Goal: Task Accomplishment & Management: Manage account settings

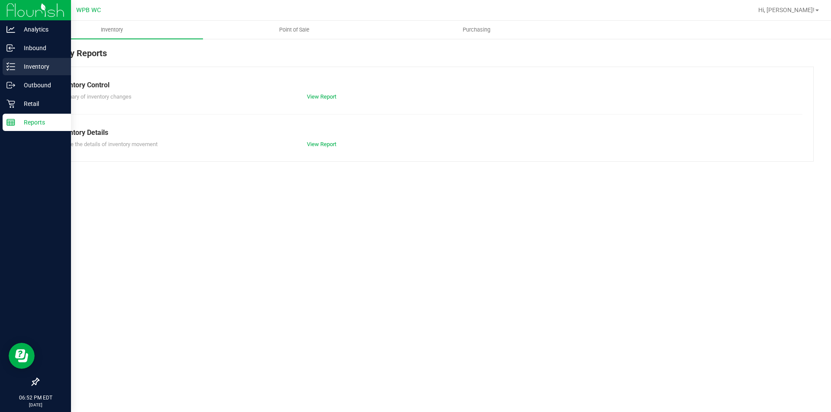
click at [18, 66] on p "Inventory" at bounding box center [41, 66] width 52 height 10
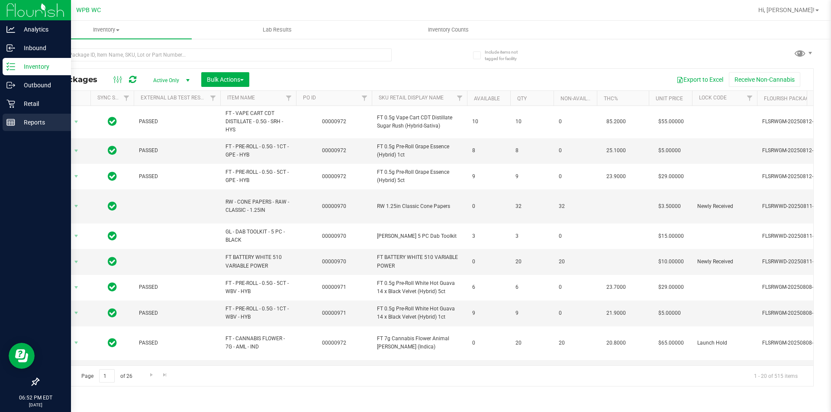
click at [32, 119] on p "Reports" at bounding box center [41, 122] width 52 height 10
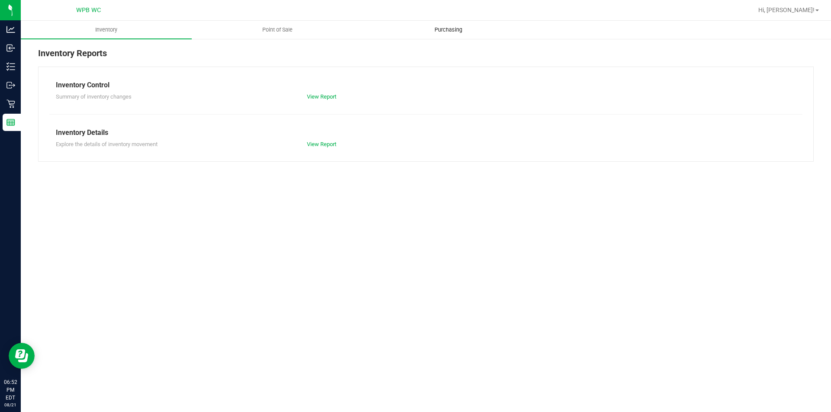
click at [446, 33] on span "Purchasing" at bounding box center [448, 30] width 51 height 8
click at [271, 29] on span "Point of Sale" at bounding box center [278, 30] width 54 height 8
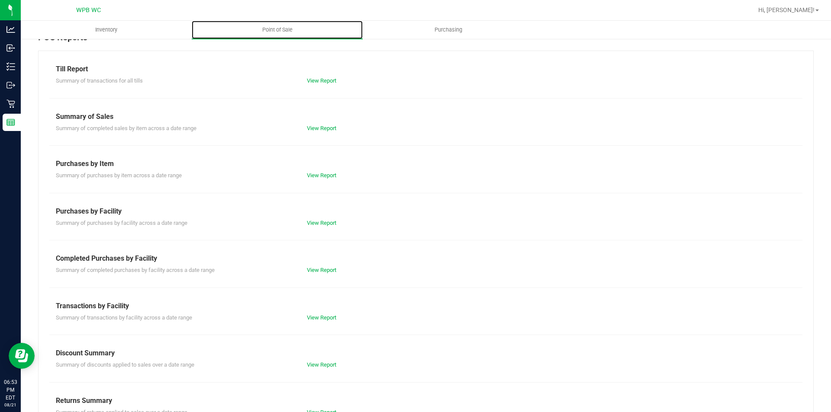
scroll to position [42, 0]
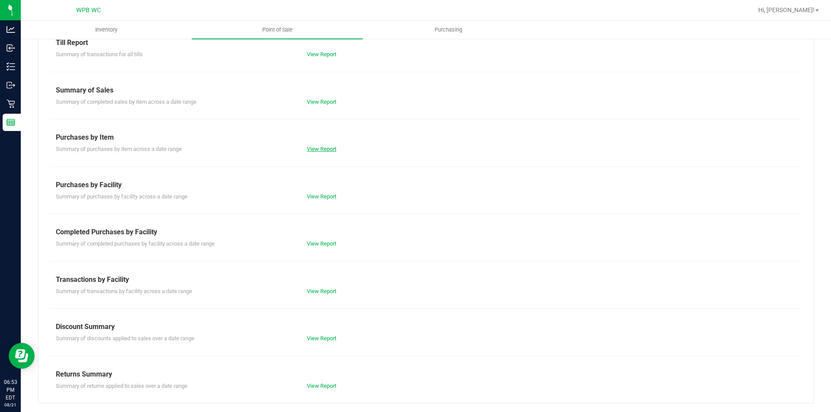
click at [317, 150] on link "View Report" at bounding box center [321, 149] width 29 height 6
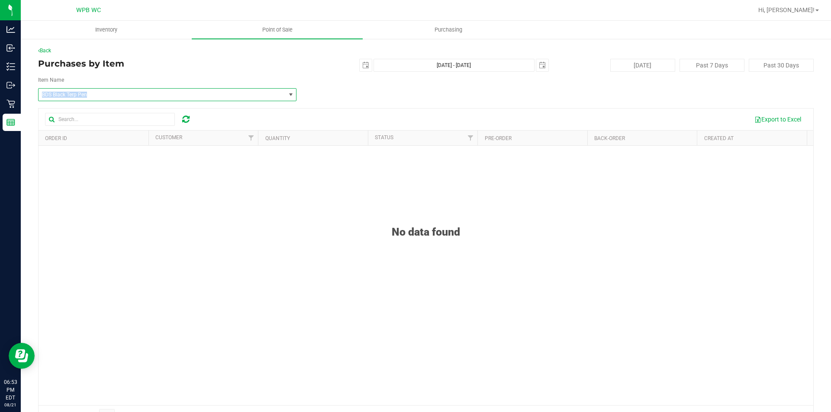
drag, startPoint x: 120, startPoint y: 95, endPoint x: 31, endPoint y: 97, distance: 89.2
click at [31, 97] on div "Back Purchases by Item [DATE] [DATE] - [DATE] [DATE] [DATE] Past 7 Days Past 30…" at bounding box center [426, 236] width 810 height 397
click at [243, 93] on span "BDS Black Terp Pen" at bounding box center [157, 95] width 230 height 6
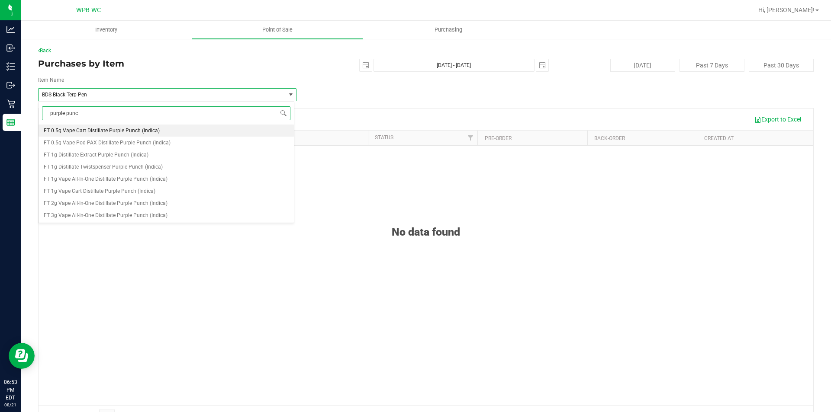
type input "purple punch"
click at [125, 129] on span "FT 0.5g Vape Cart Distillate Purple Punch (Indica)" at bounding box center [102, 131] width 116 height 6
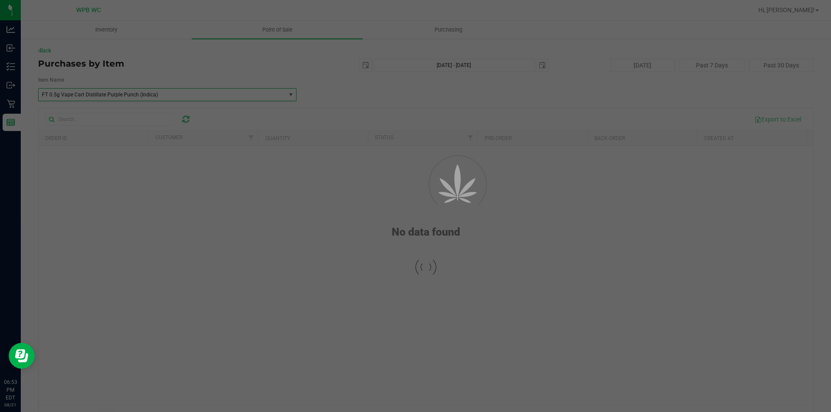
scroll to position [13342, 0]
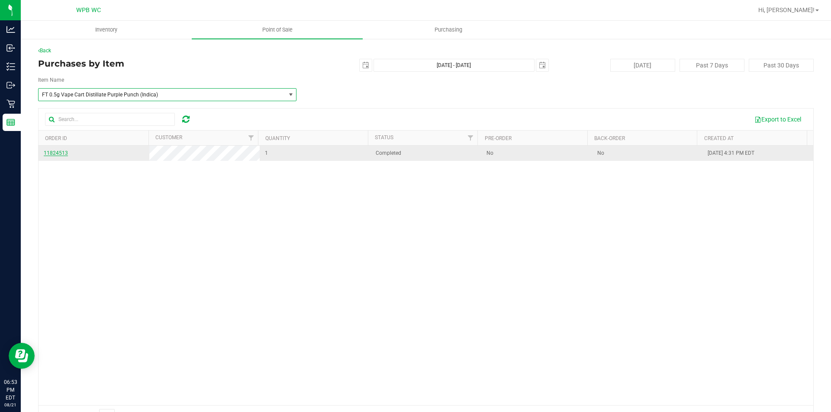
click at [54, 153] on span "11824513" at bounding box center [56, 153] width 24 height 6
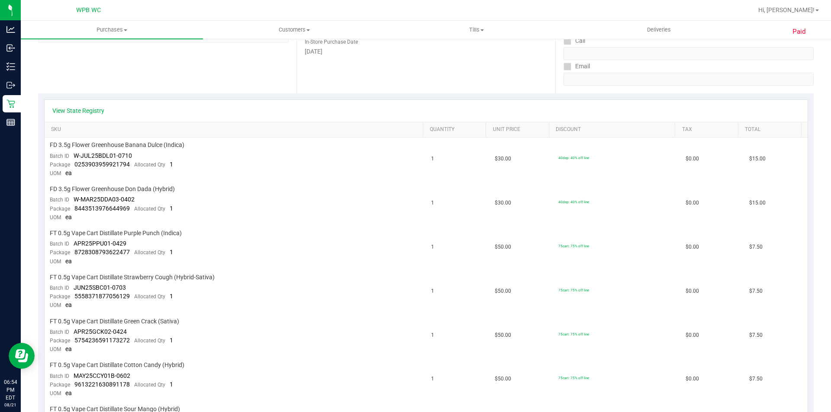
scroll to position [173, 0]
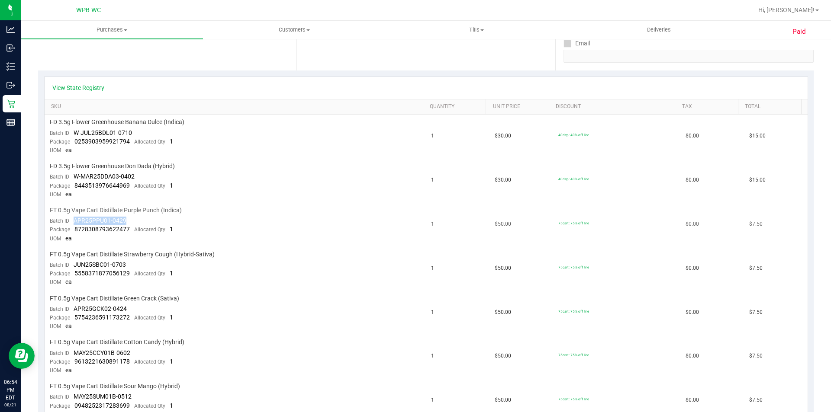
drag, startPoint x: 74, startPoint y: 220, endPoint x: 129, endPoint y: 218, distance: 55.0
click at [129, 218] on td "FT 0.5g Vape Cart Distillate Purple Punch (Indica) Batch ID APR25PPU01-0429 Pac…" at bounding box center [236, 225] width 382 height 44
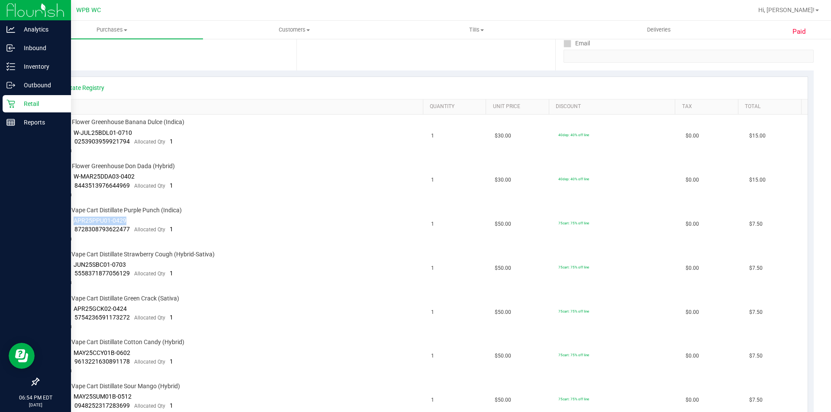
click at [29, 104] on p "Retail" at bounding box center [41, 104] width 52 height 10
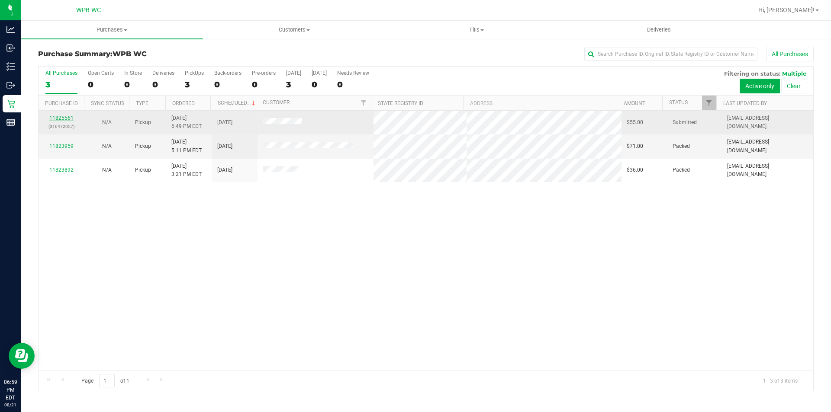
click at [61, 116] on link "11825561" at bounding box center [61, 118] width 24 height 6
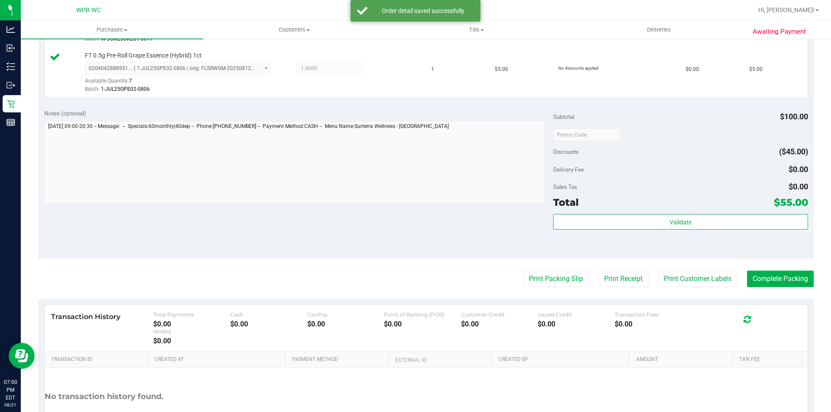
scroll to position [389, 0]
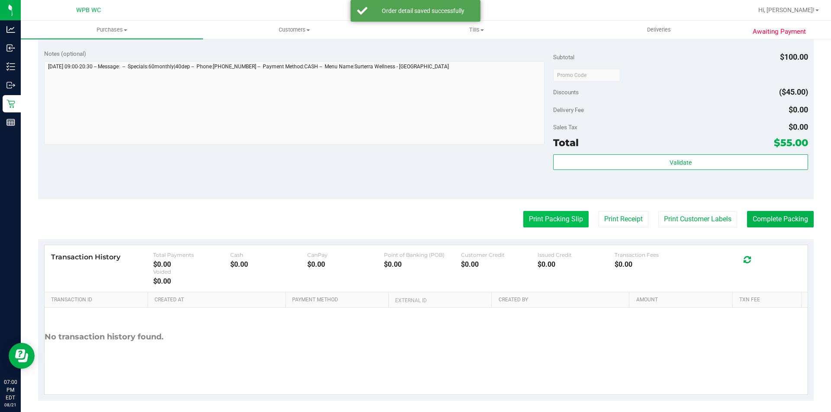
click at [546, 219] on button "Print Packing Slip" at bounding box center [555, 219] width 65 height 16
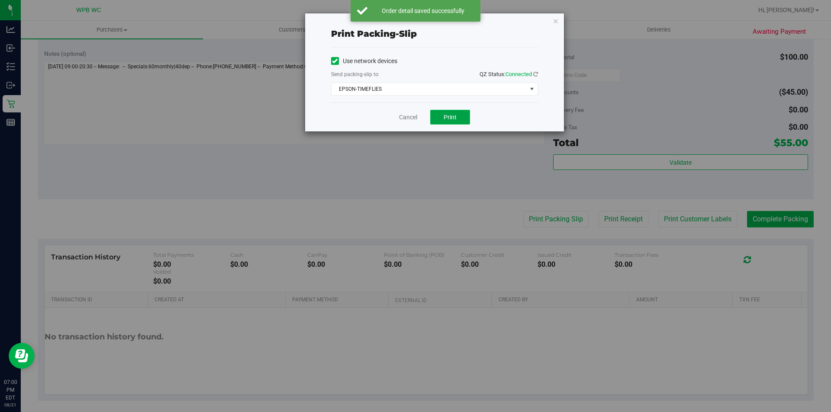
click at [442, 123] on button "Print" at bounding box center [450, 117] width 40 height 15
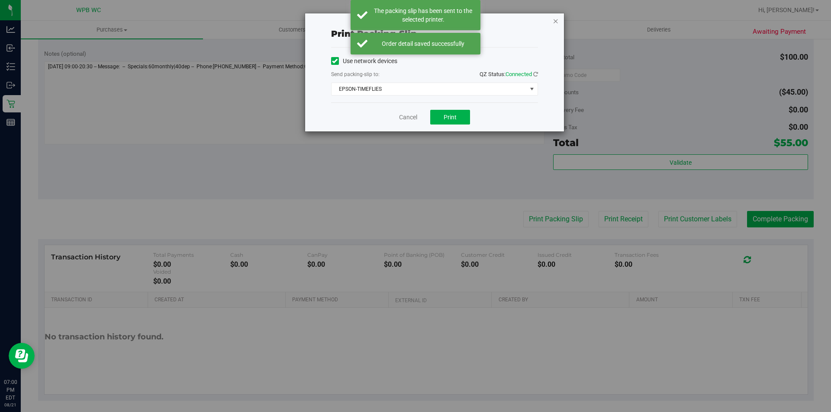
click at [554, 21] on icon "button" at bounding box center [556, 21] width 6 height 10
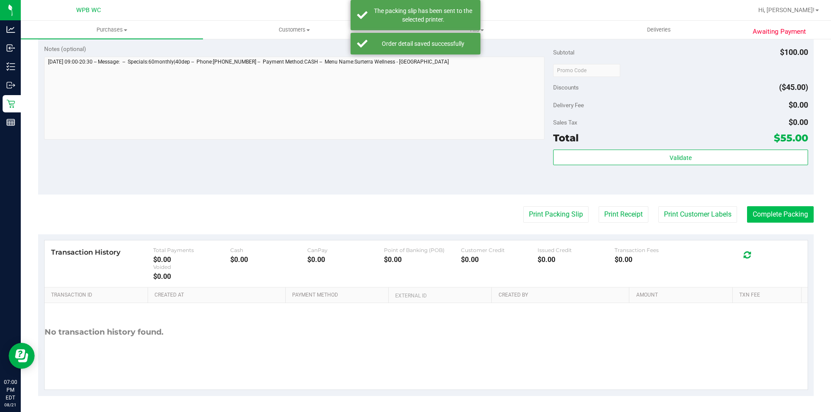
scroll to position [396, 0]
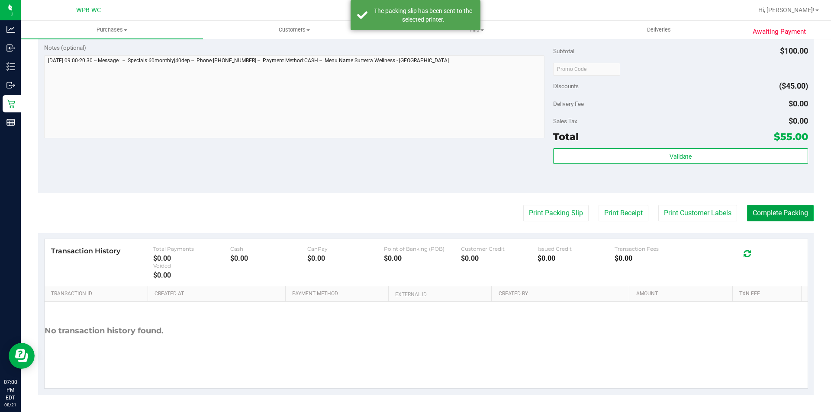
click at [784, 209] on button "Complete Packing" at bounding box center [780, 213] width 67 height 16
